Goal: Task Accomplishment & Management: Manage account settings

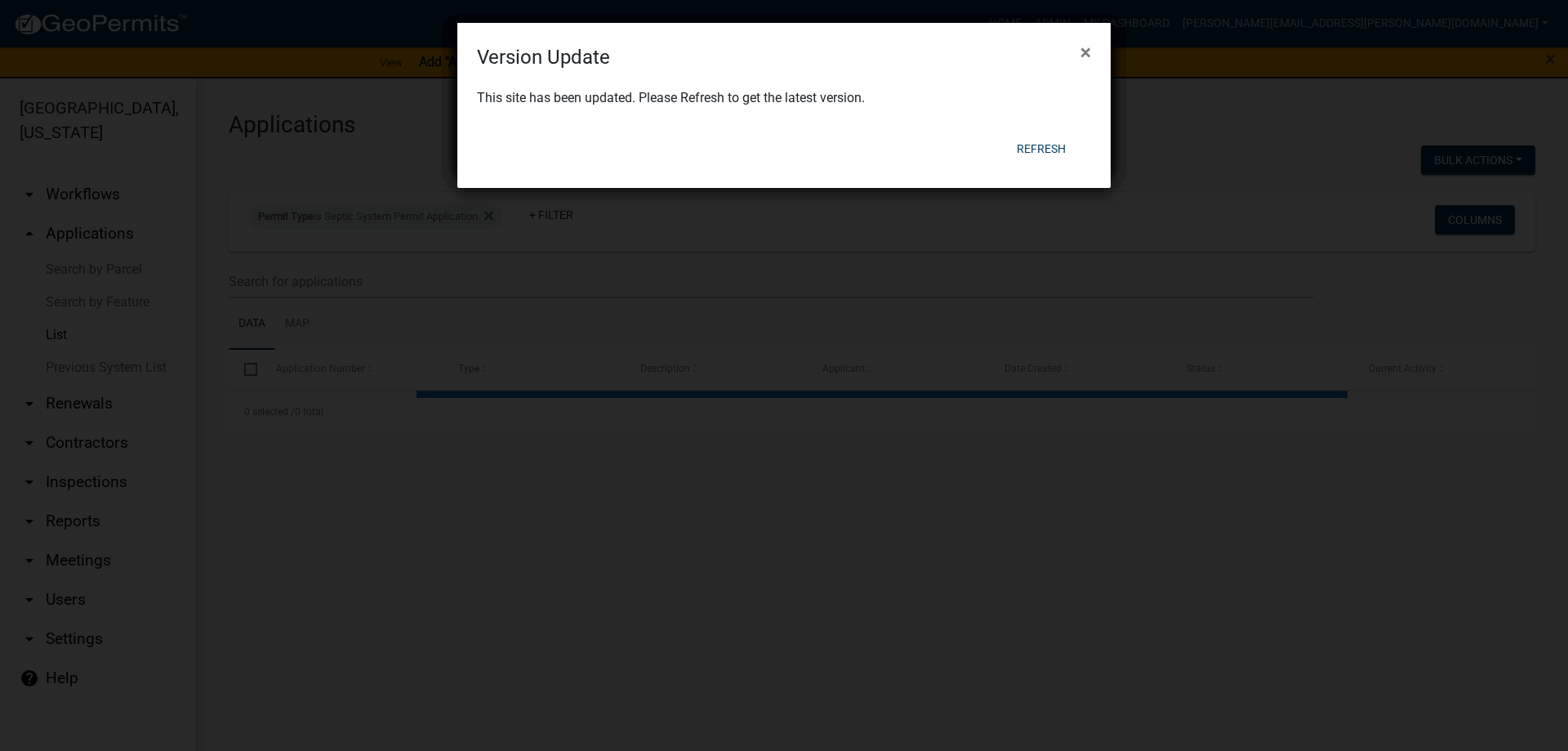
select select "3: 100"
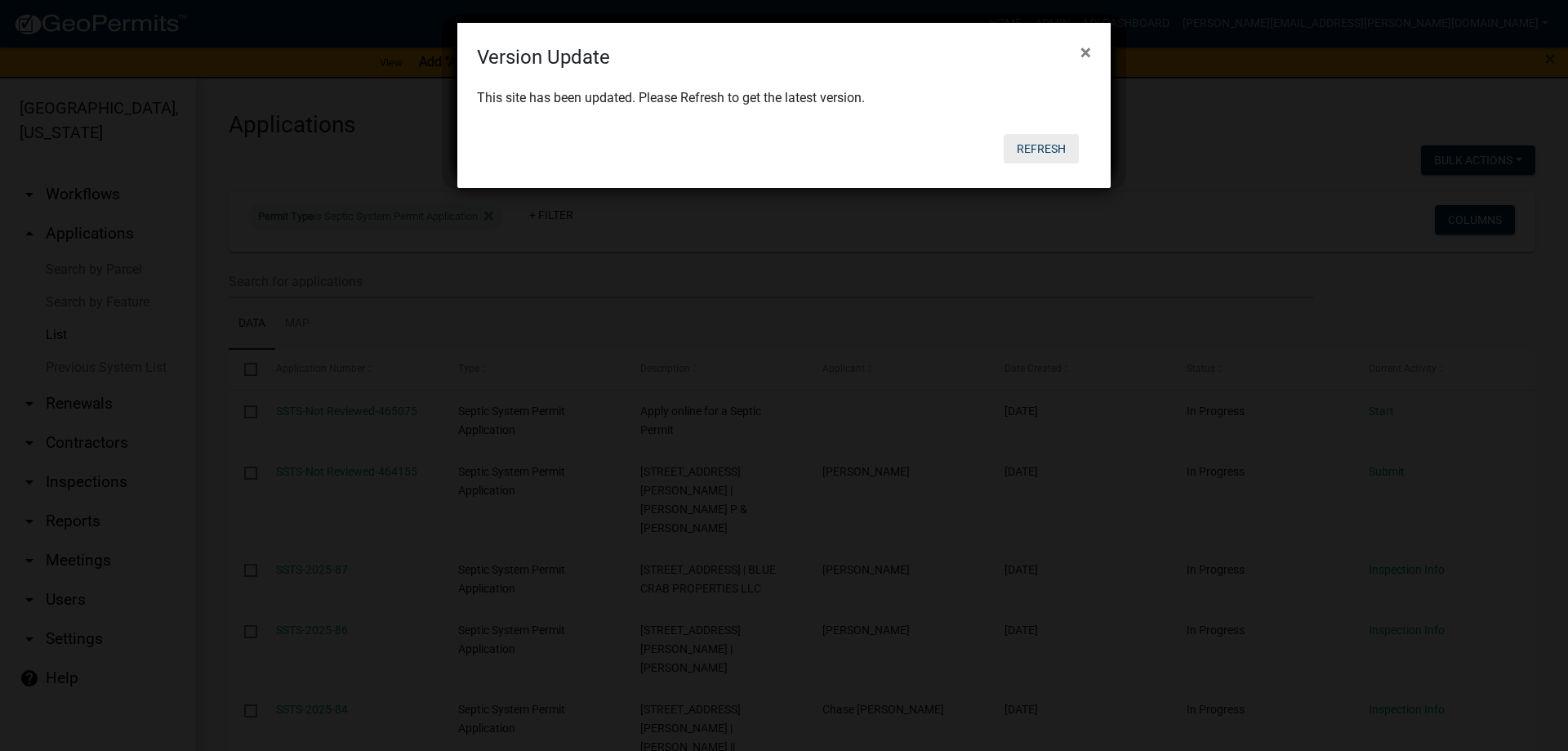
click at [1040, 144] on button "Refresh" at bounding box center [1041, 148] width 75 height 30
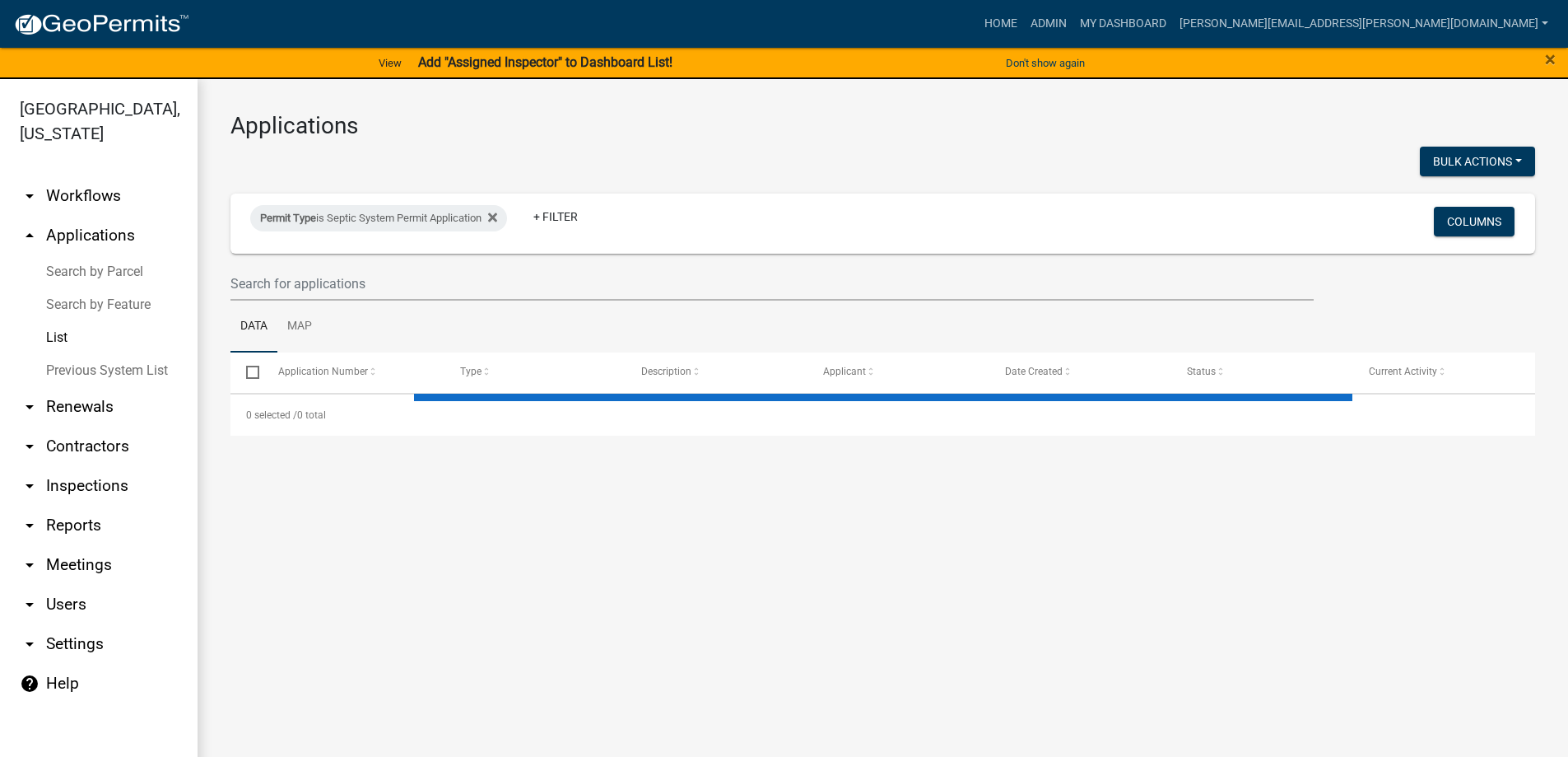
select select "3: 100"
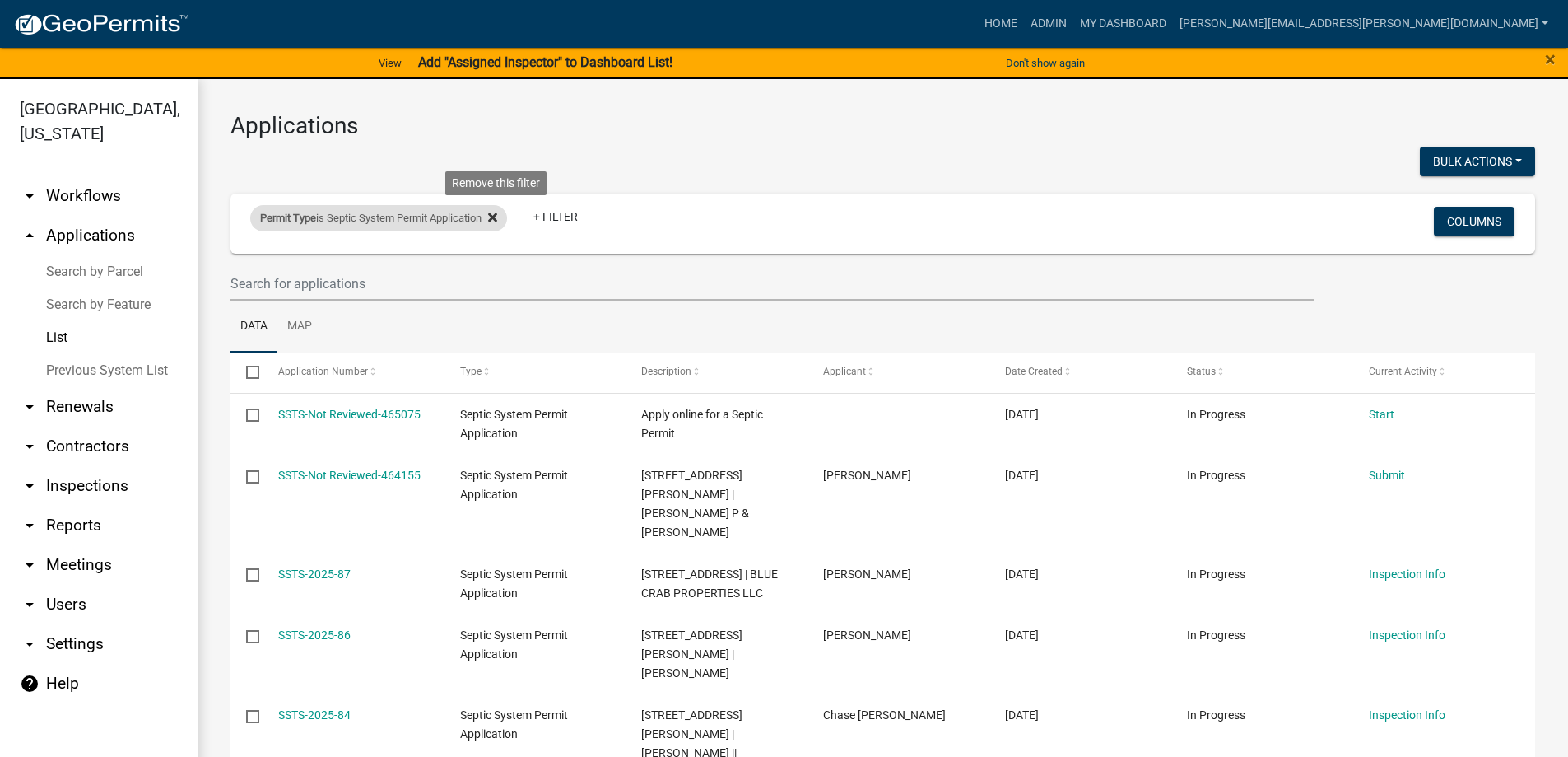
click at [497, 220] on icon at bounding box center [493, 217] width 9 height 13
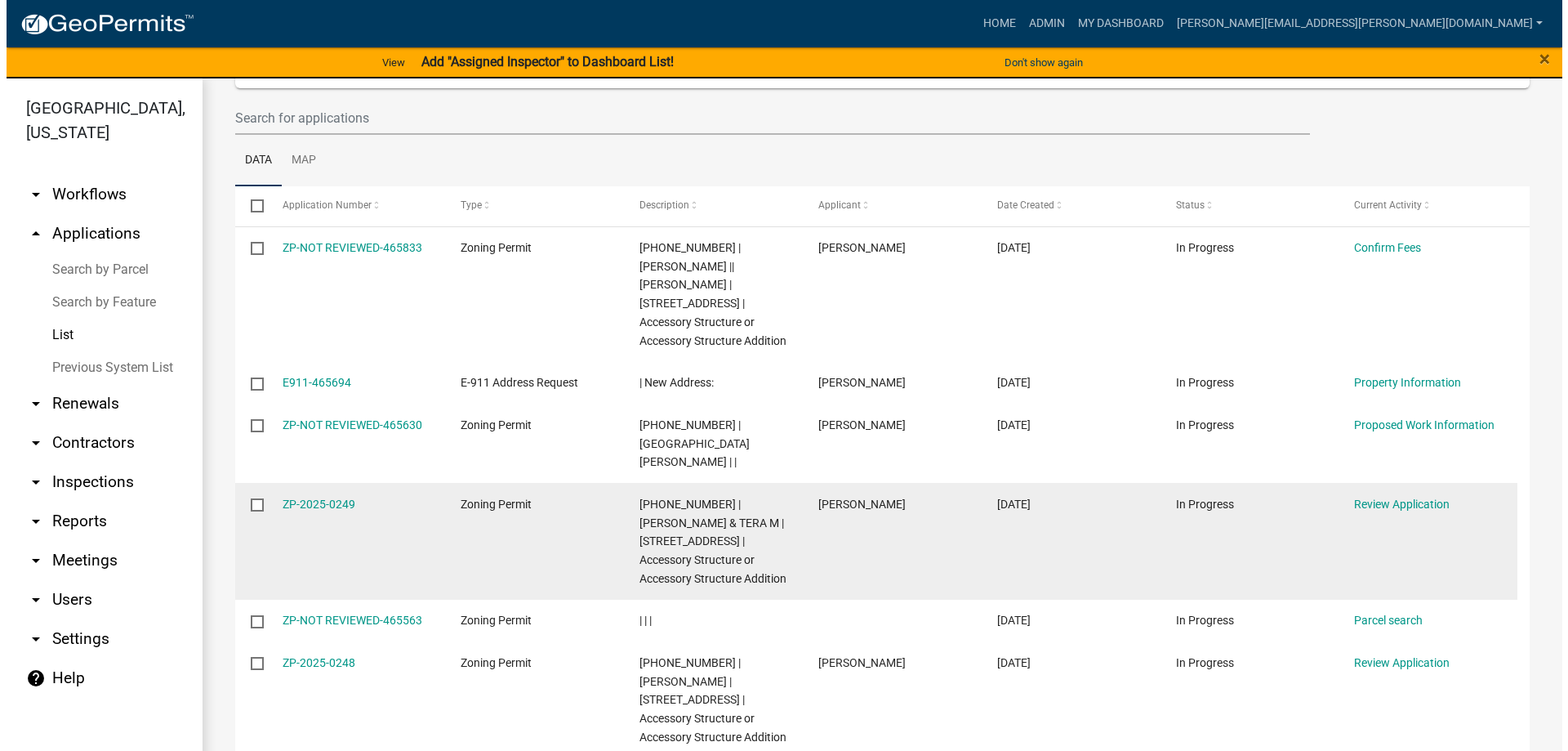
scroll to position [245, 0]
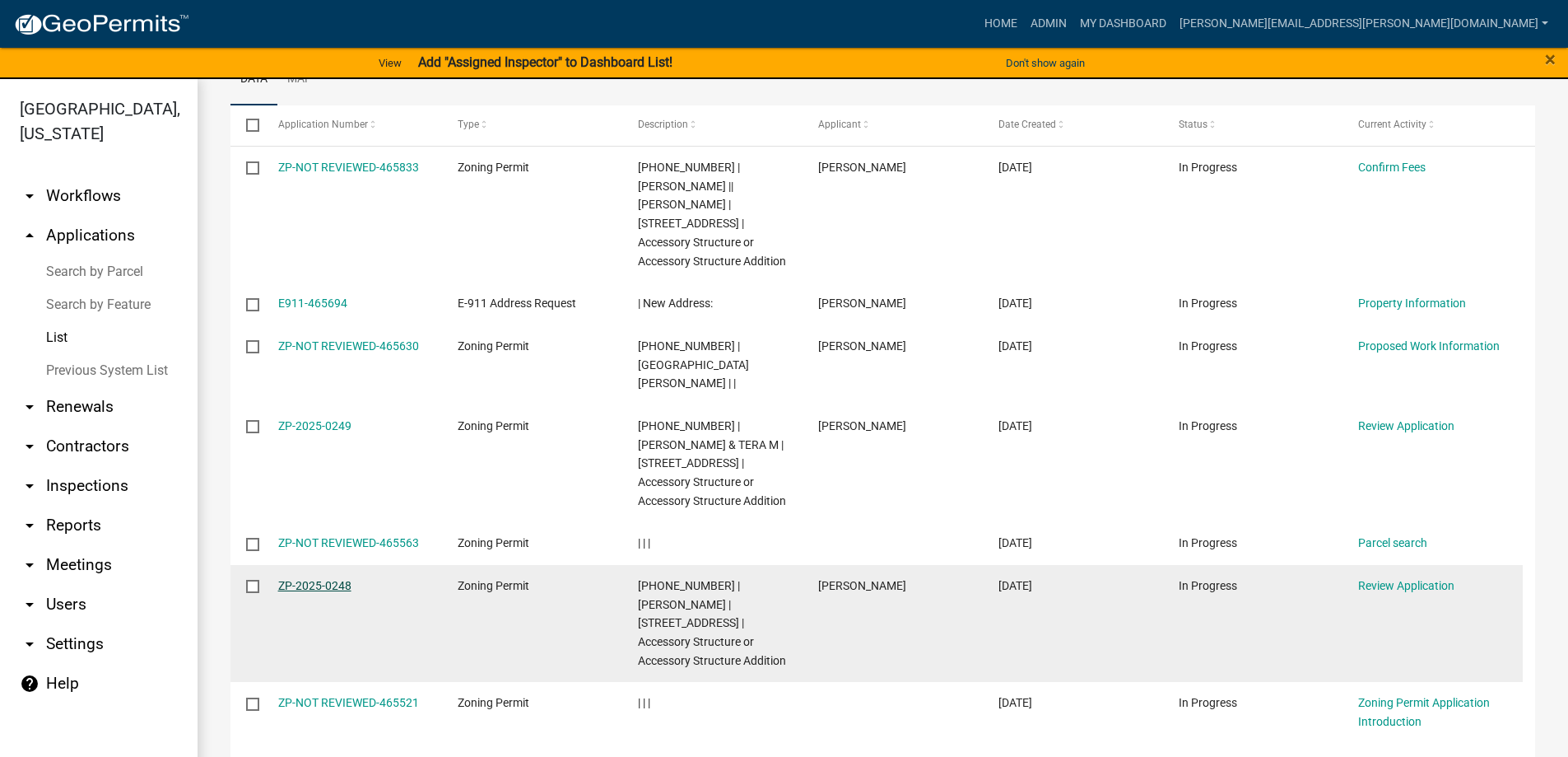
click at [321, 588] on link "ZP-2025-0248" at bounding box center [315, 586] width 73 height 13
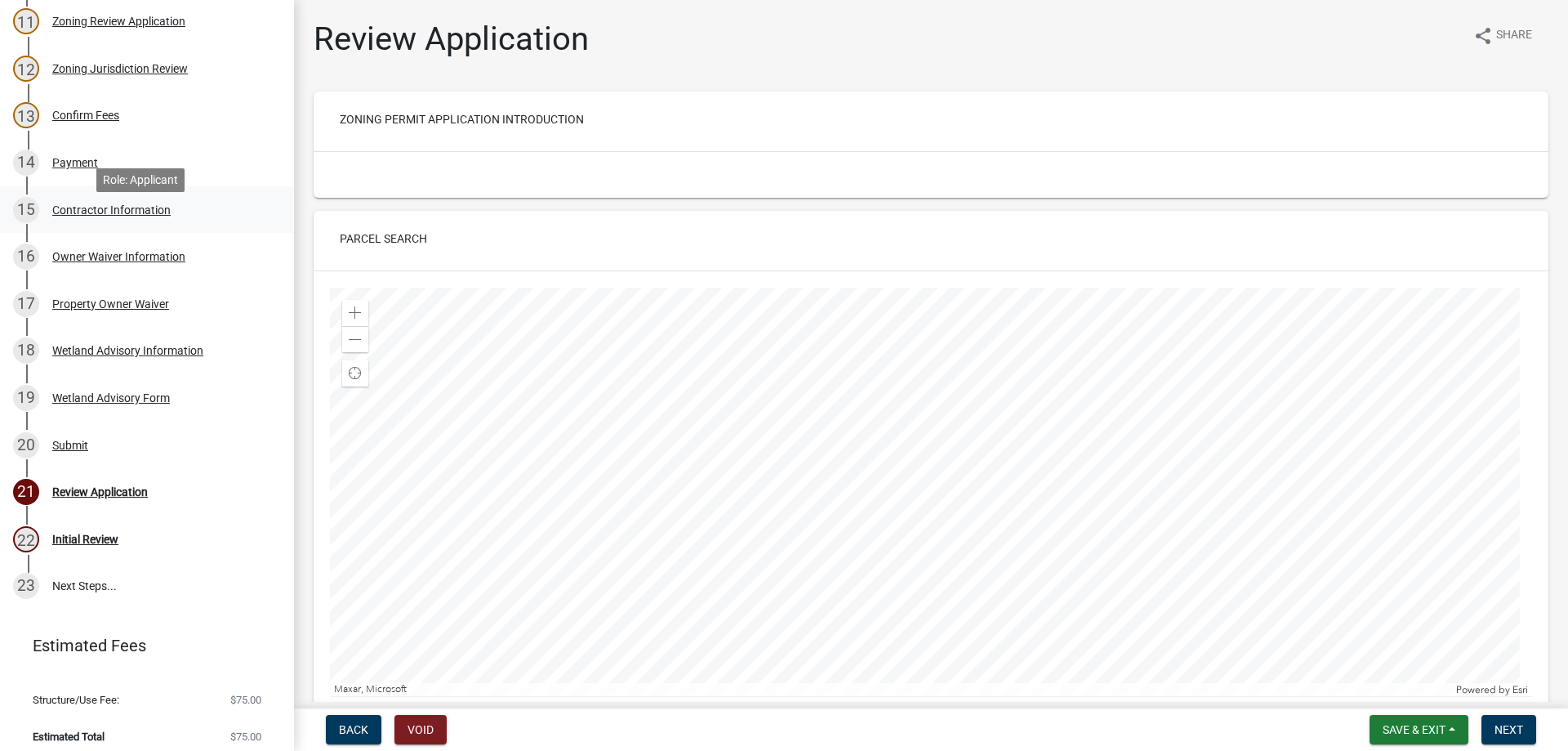
scroll to position [327, 0]
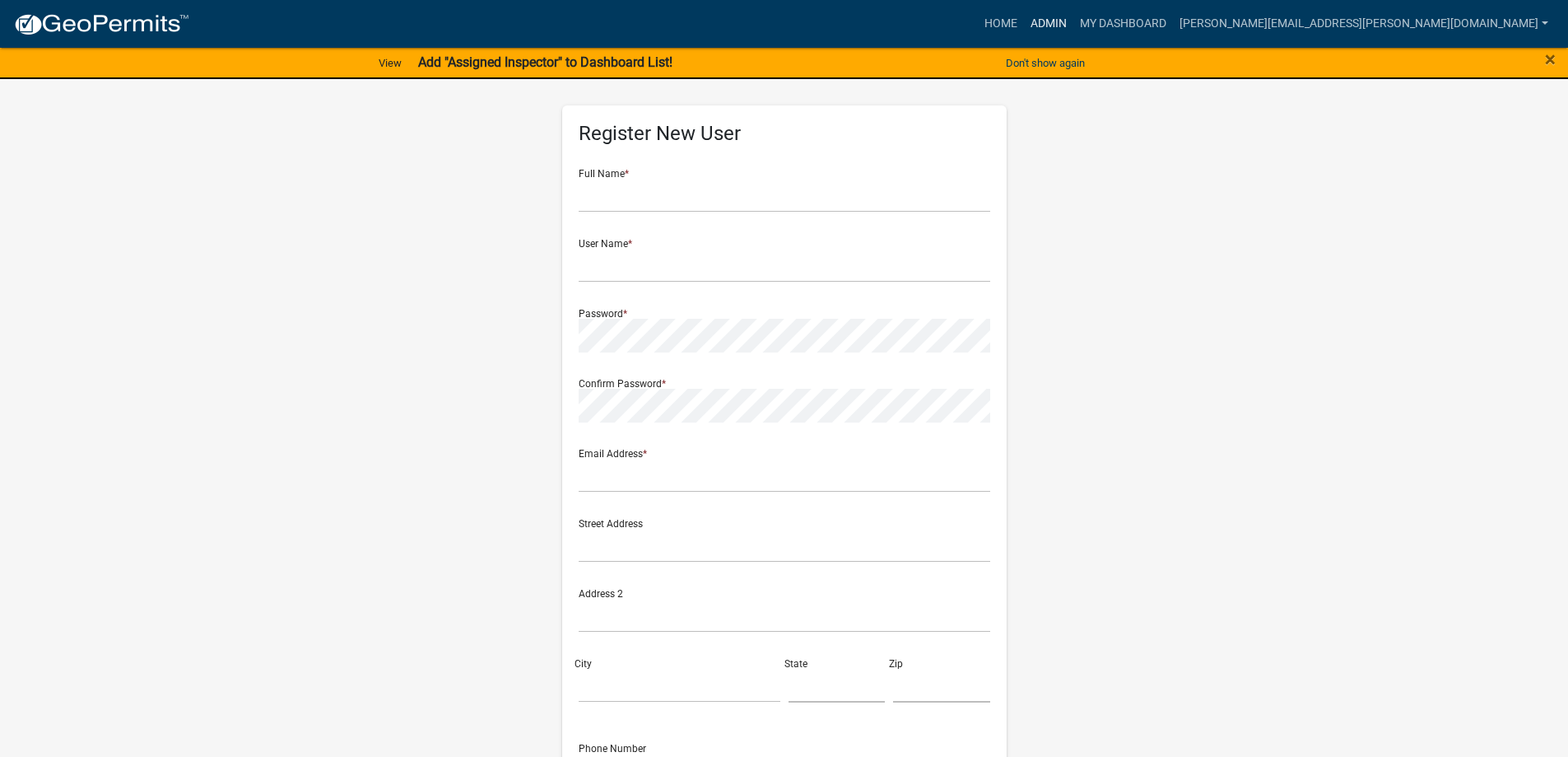
click at [1074, 22] on link "Admin" at bounding box center [1049, 24] width 49 height 31
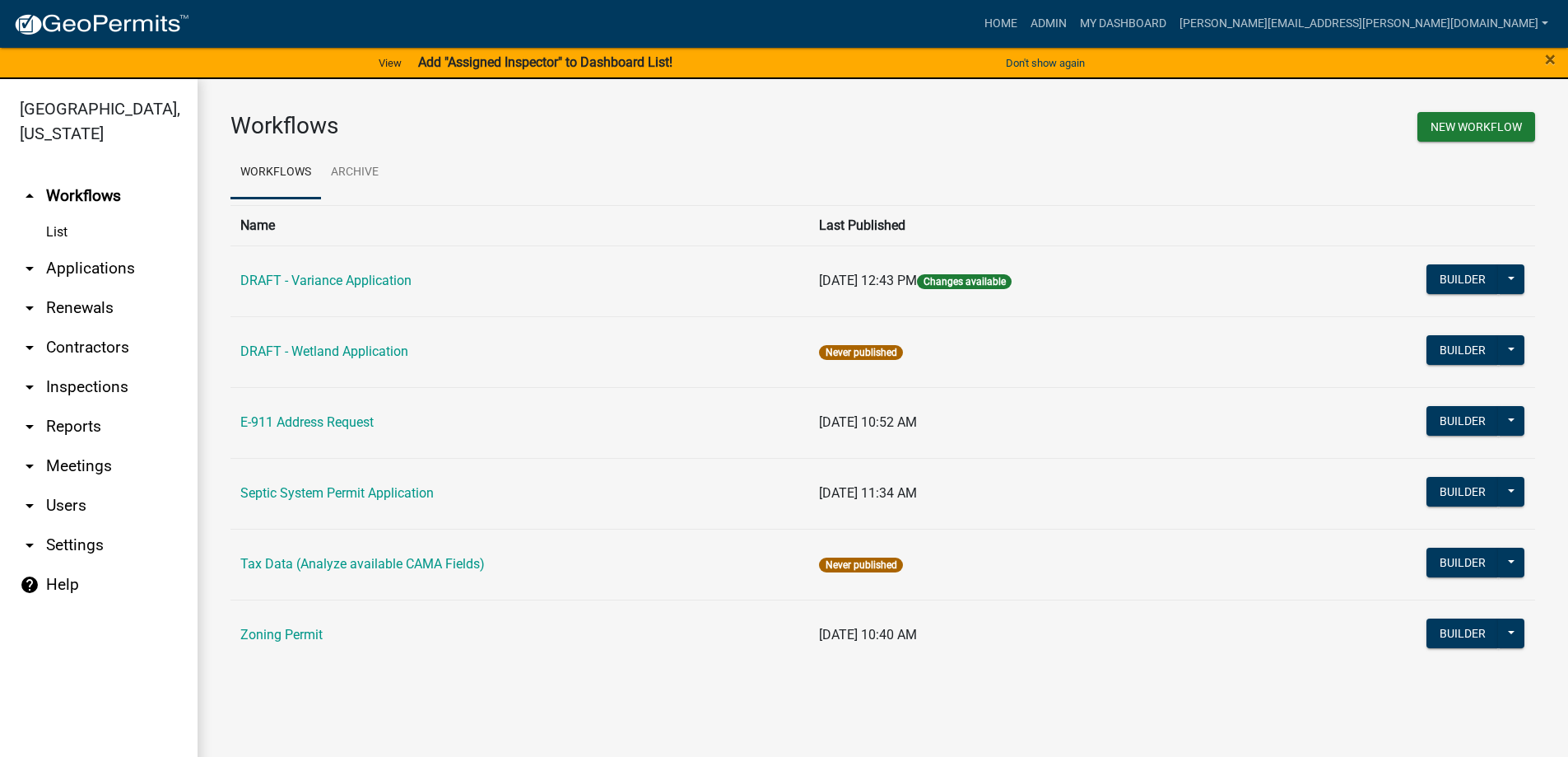
click at [82, 268] on link "arrow_drop_down Applications" at bounding box center [98, 268] width 198 height 39
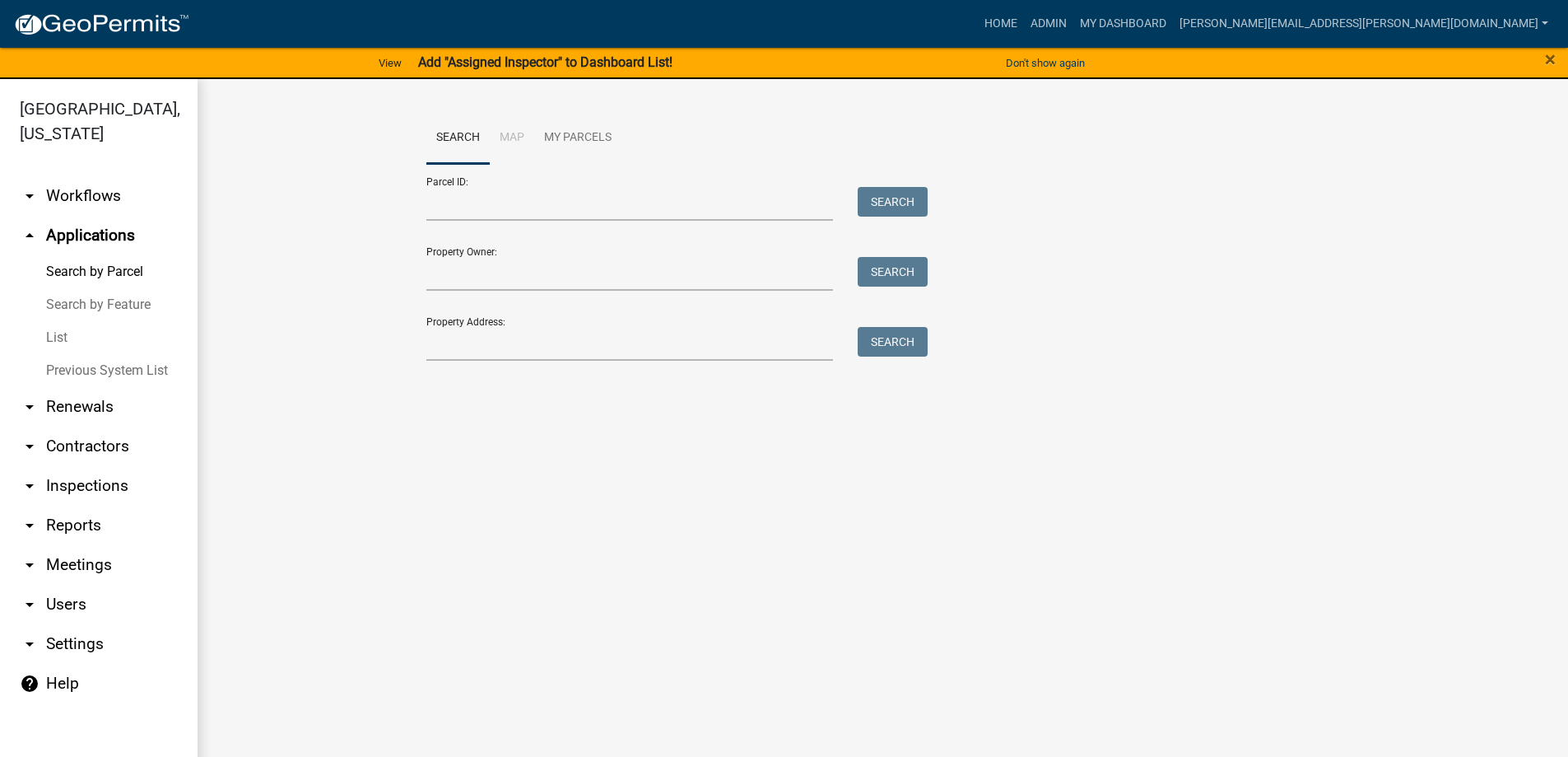
click at [66, 333] on link "List" at bounding box center [98, 338] width 198 height 33
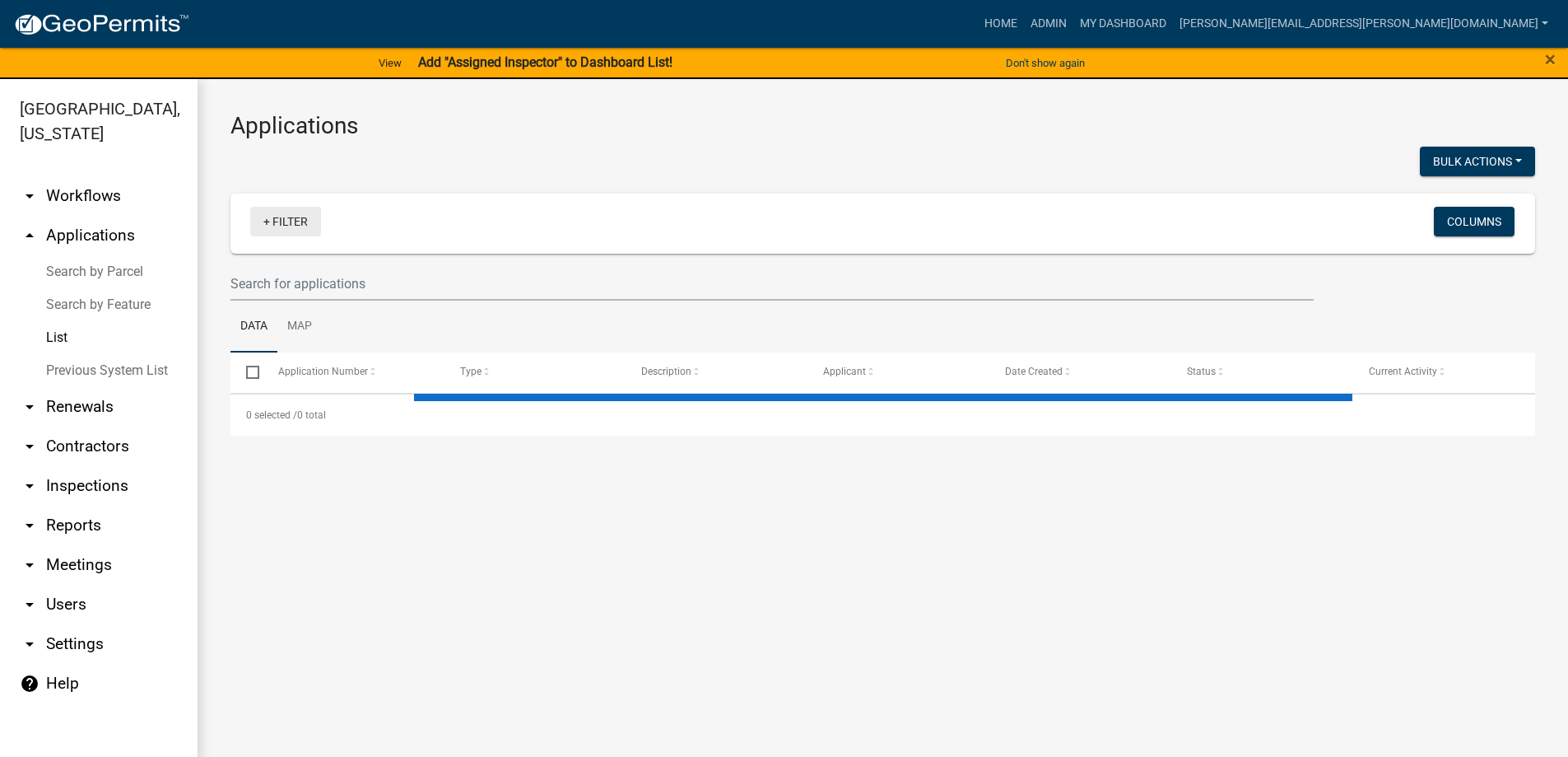
select select "3: 100"
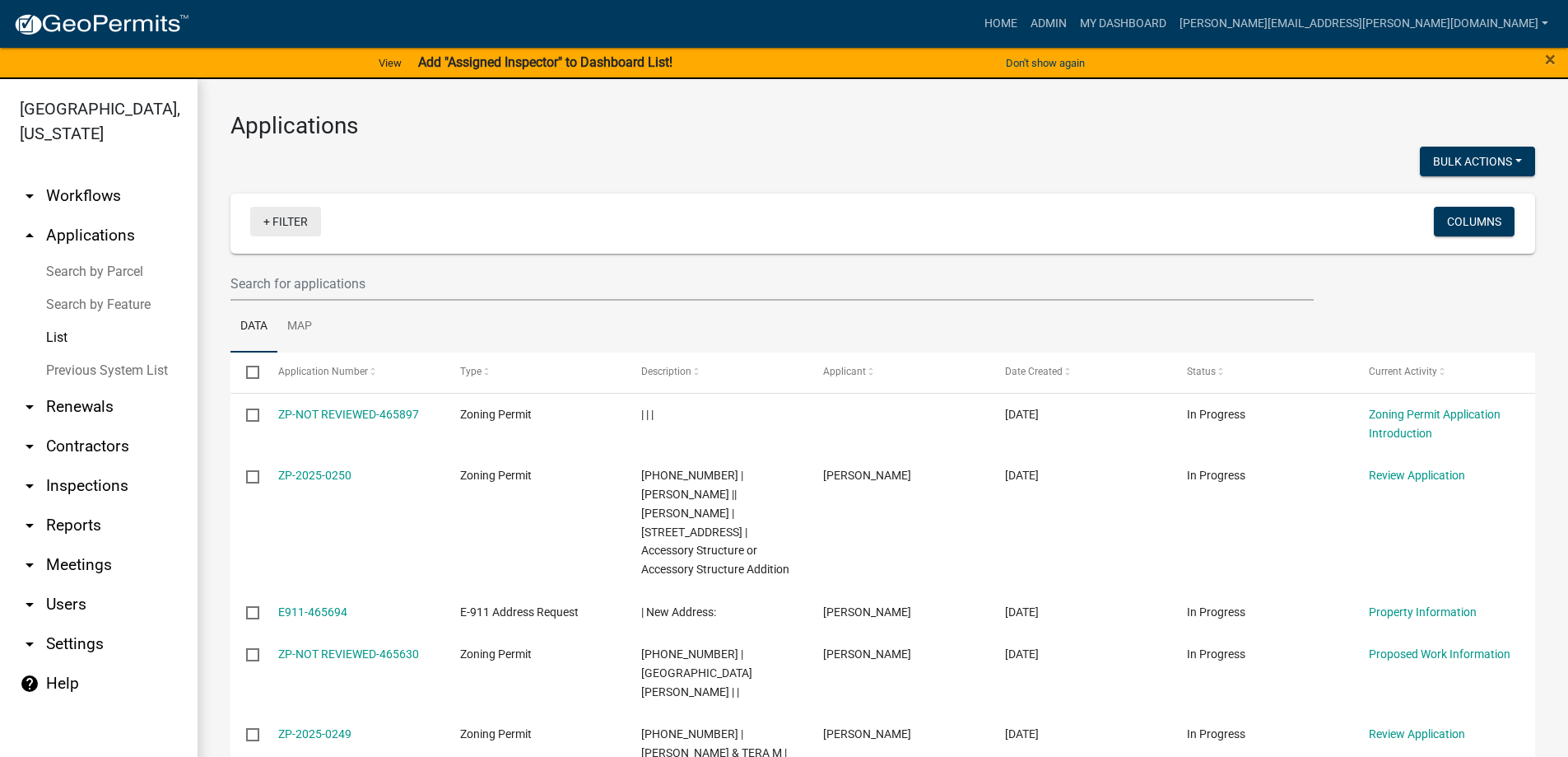
click at [296, 234] on link "+ Filter" at bounding box center [286, 221] width 71 height 30
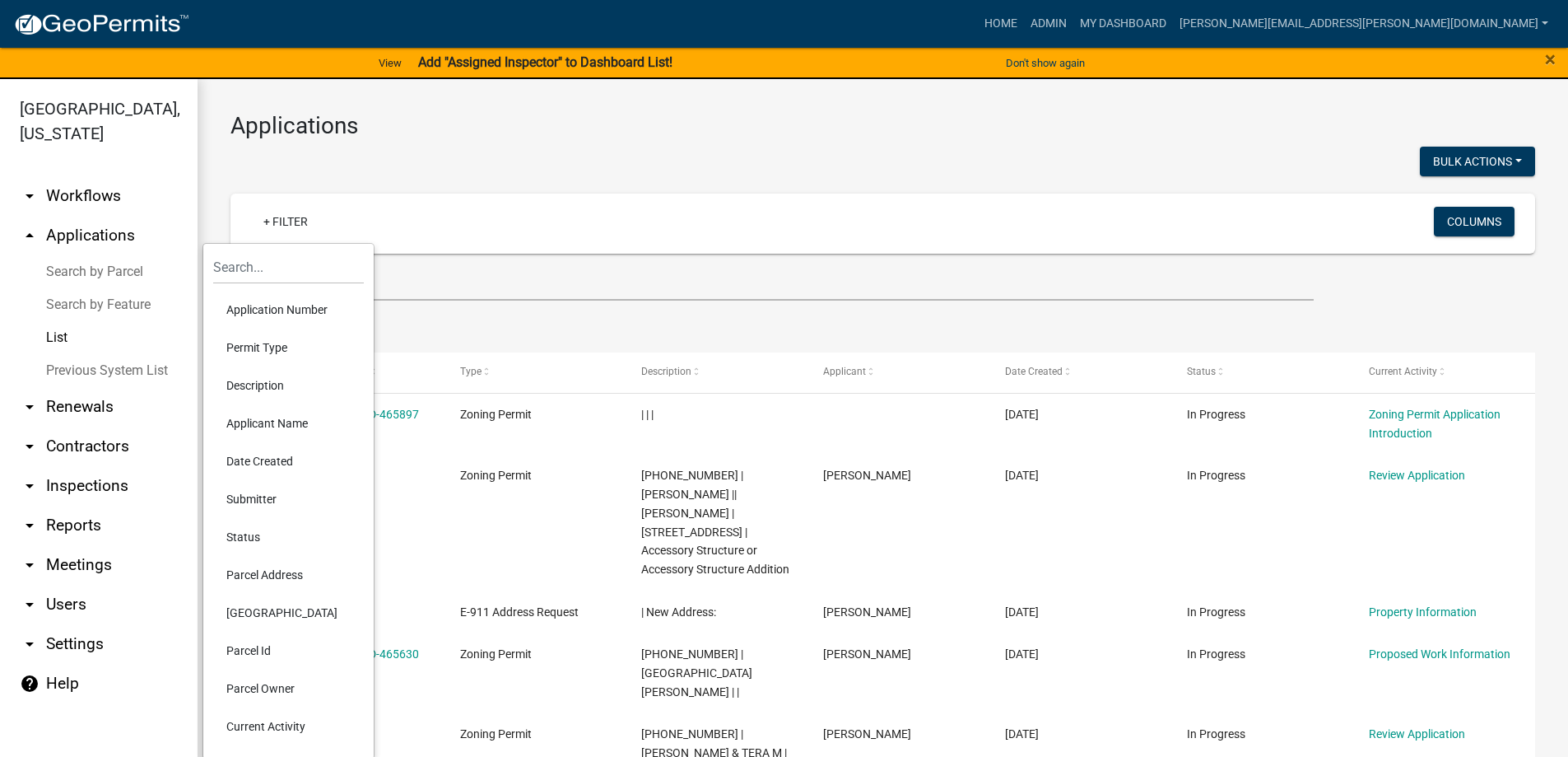
click at [263, 425] on li "Applicant Name" at bounding box center [288, 424] width 150 height 38
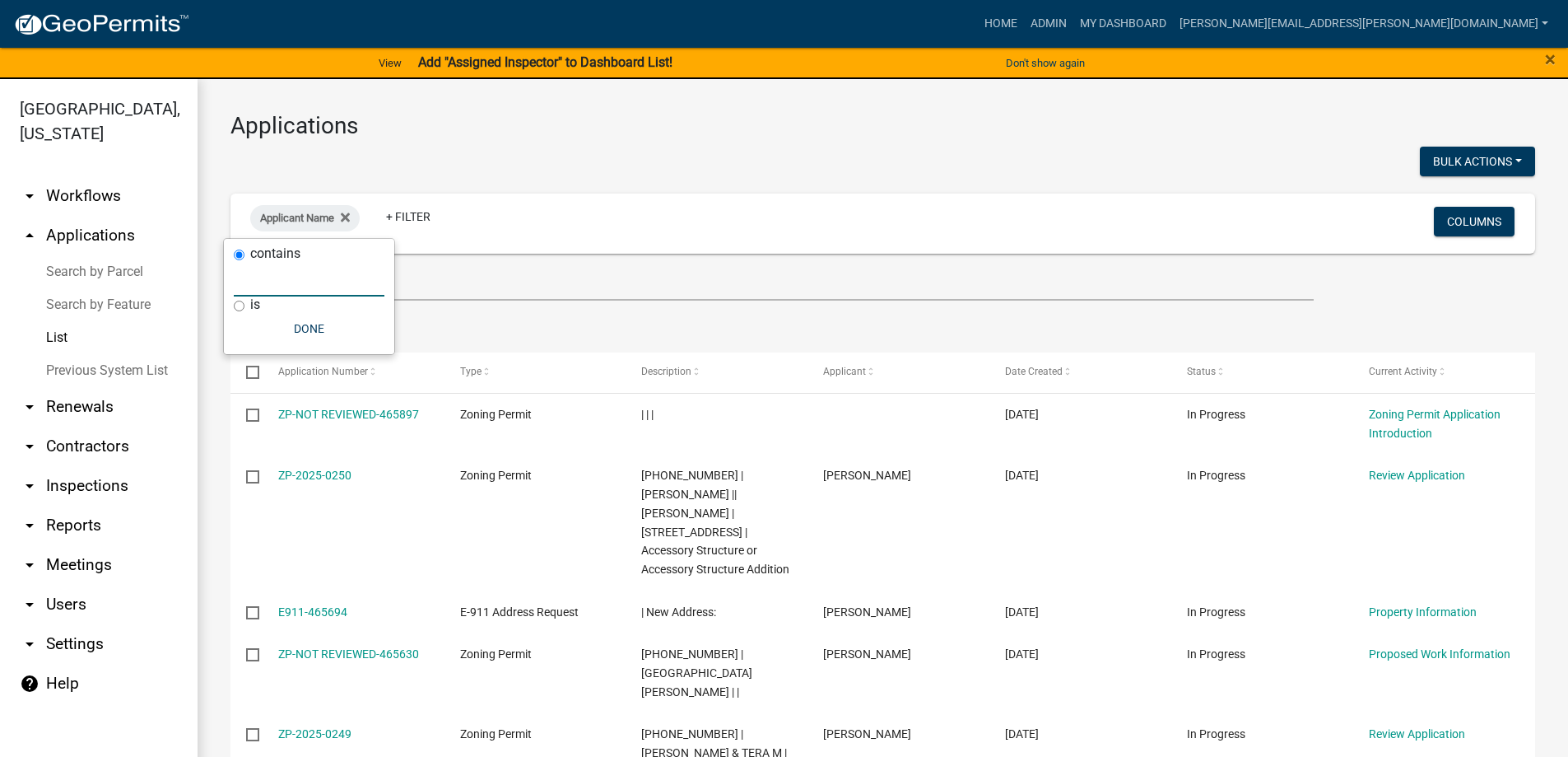
click at [297, 277] on input "text" at bounding box center [309, 279] width 150 height 34
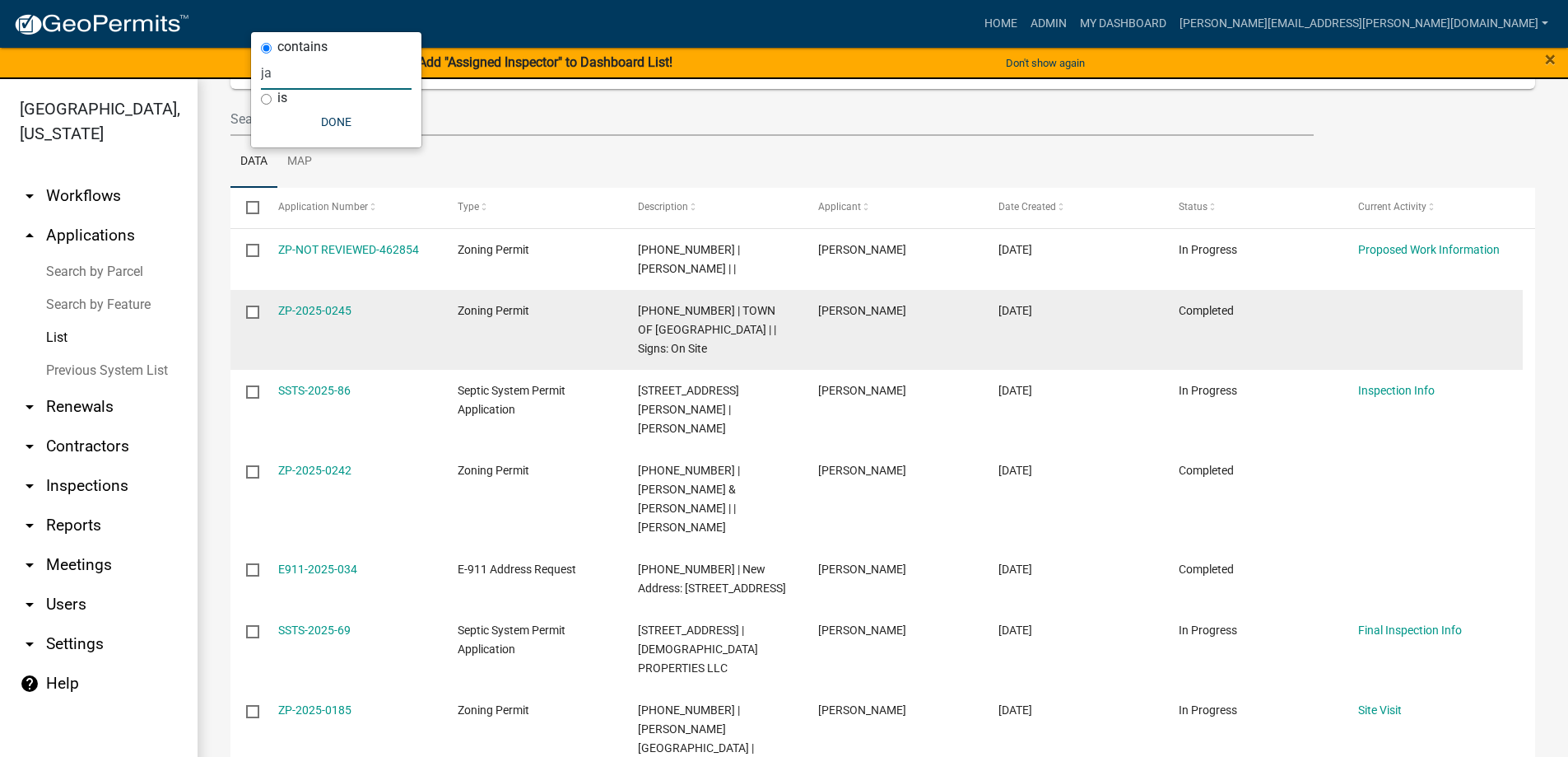
scroll to position [247, 0]
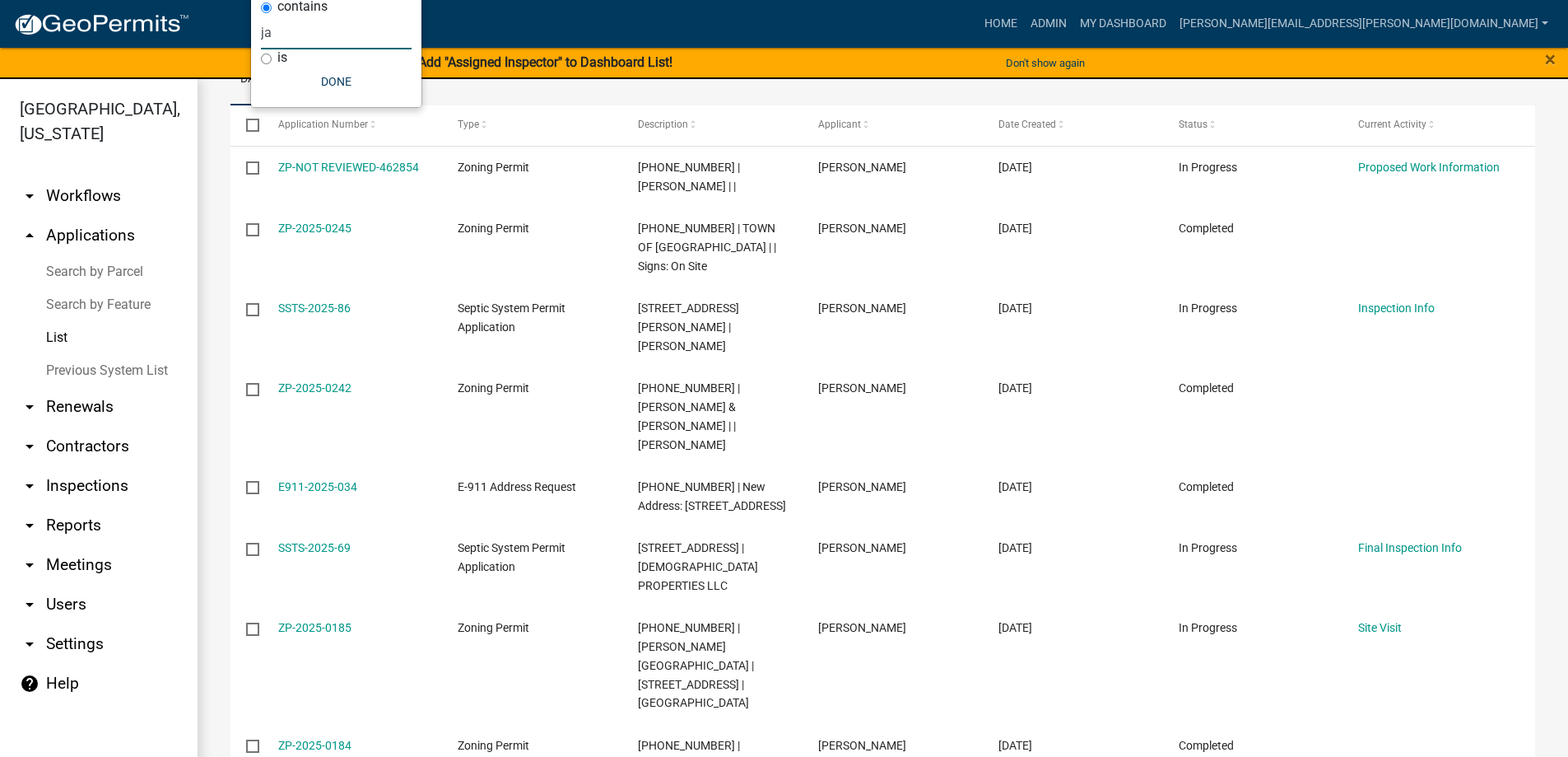
type input "ja"
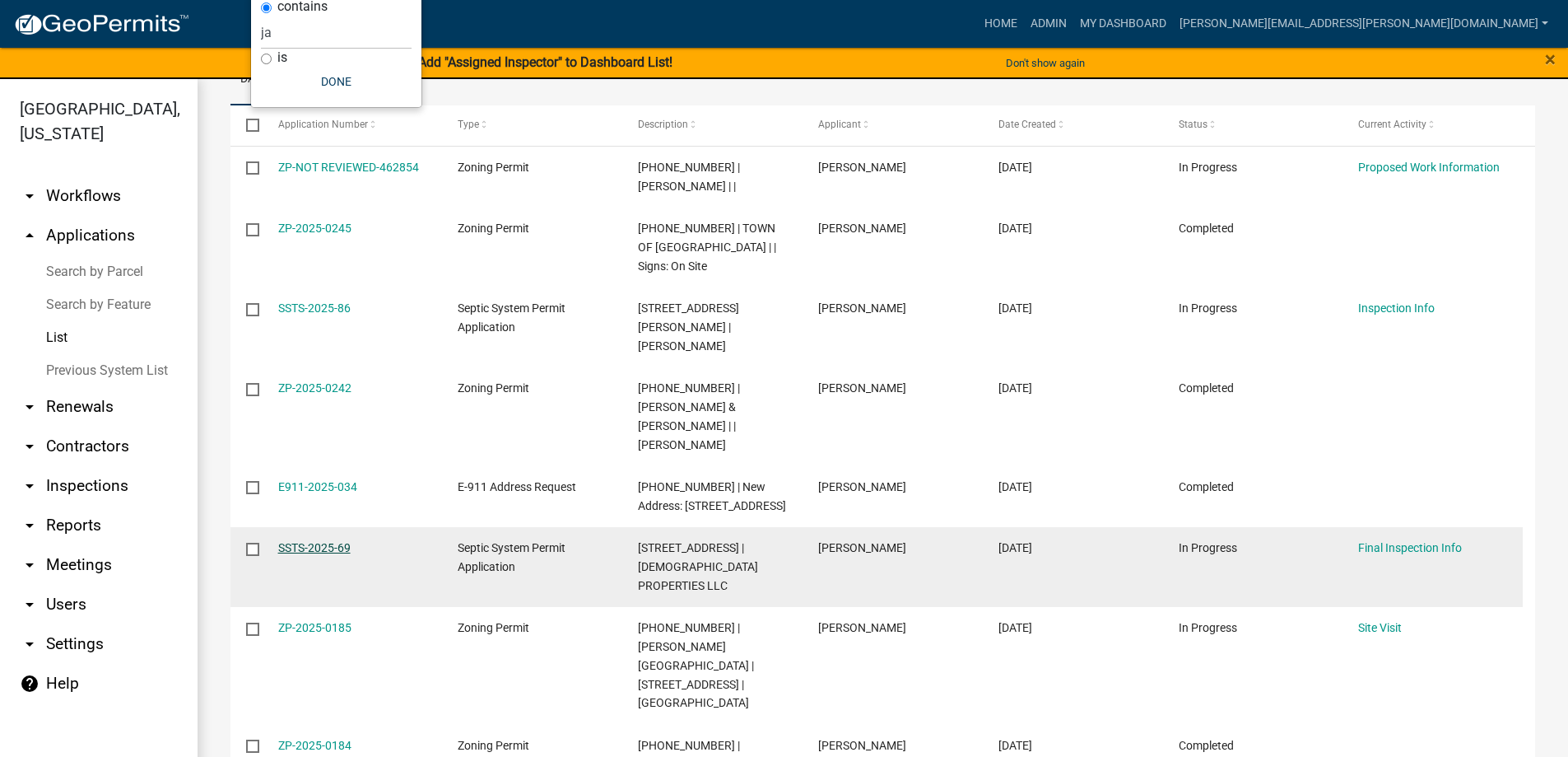
click at [296, 541] on link "SSTS-2025-69" at bounding box center [315, 547] width 73 height 13
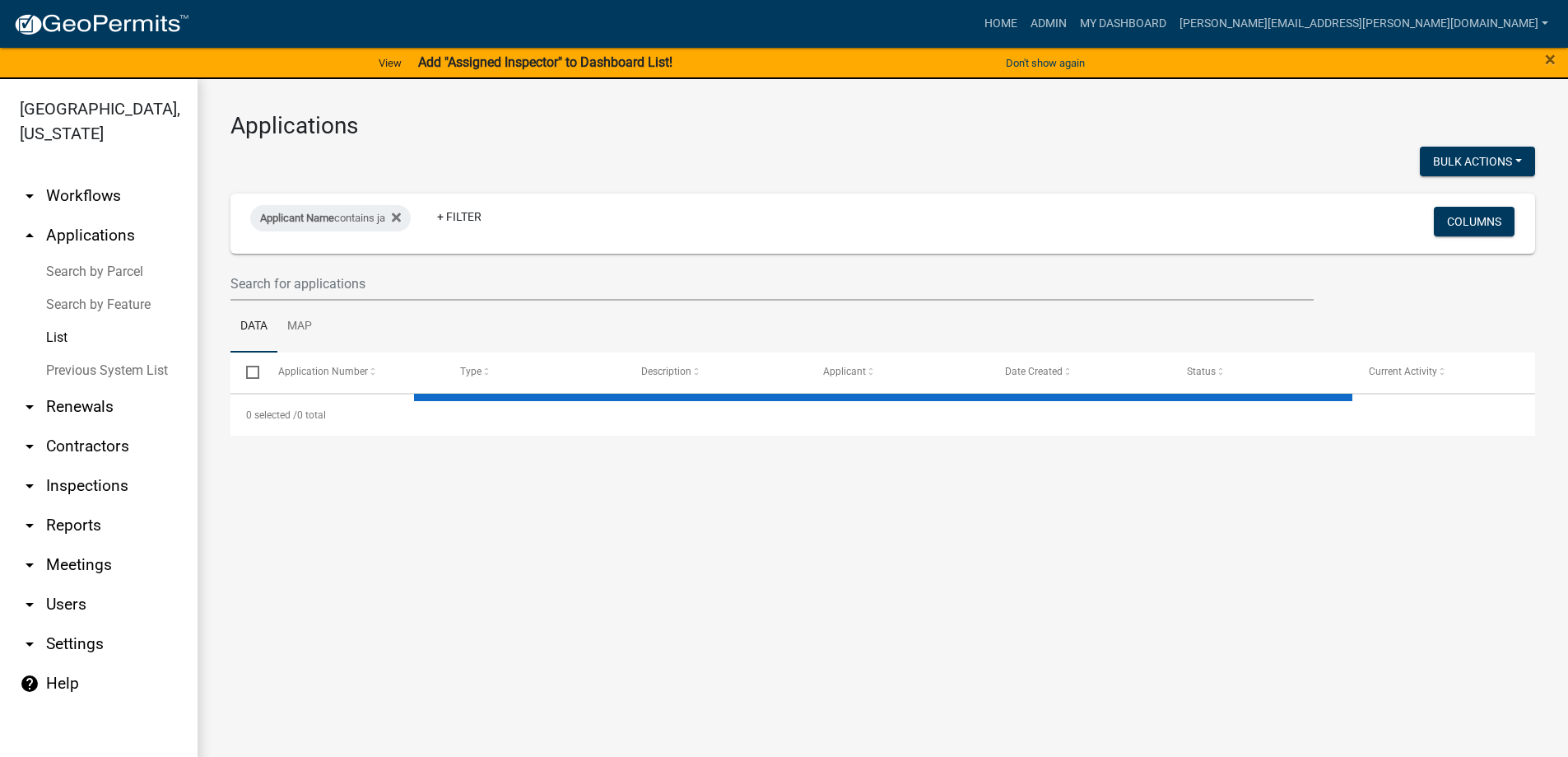
select select "3: 100"
